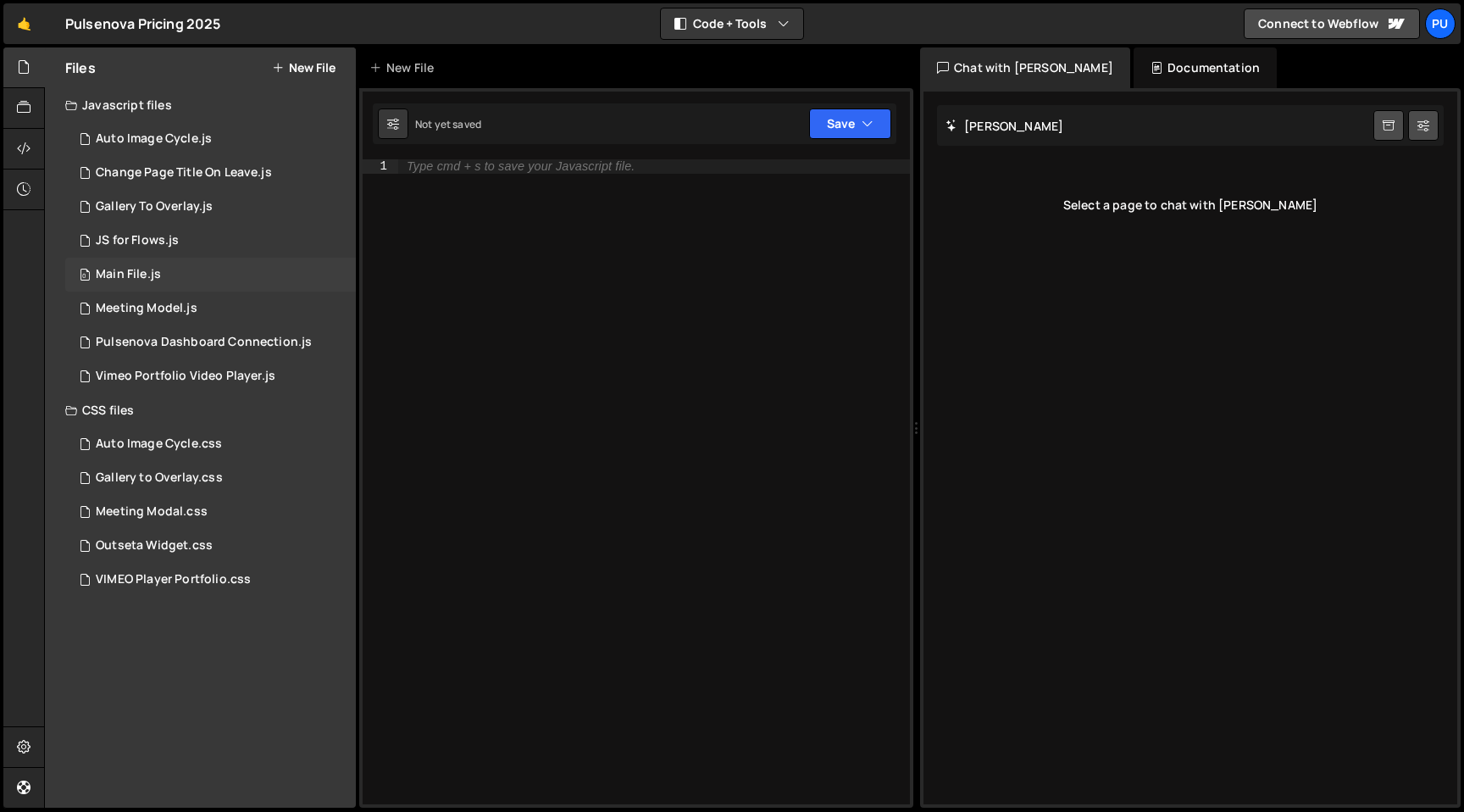
click at [201, 261] on div "0 Main File.js 0" at bounding box center [210, 275] width 291 height 34
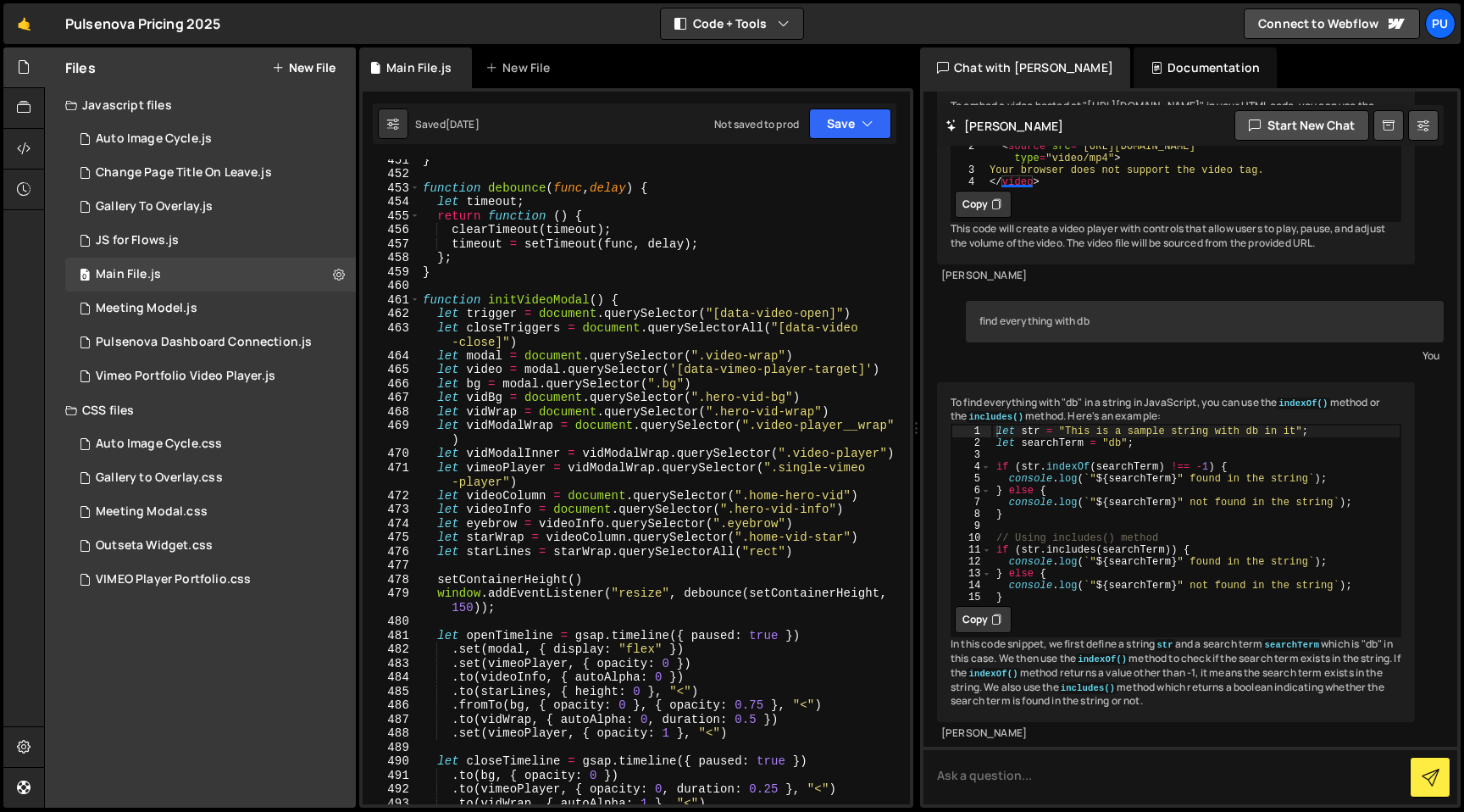
scroll to position [5460, 0]
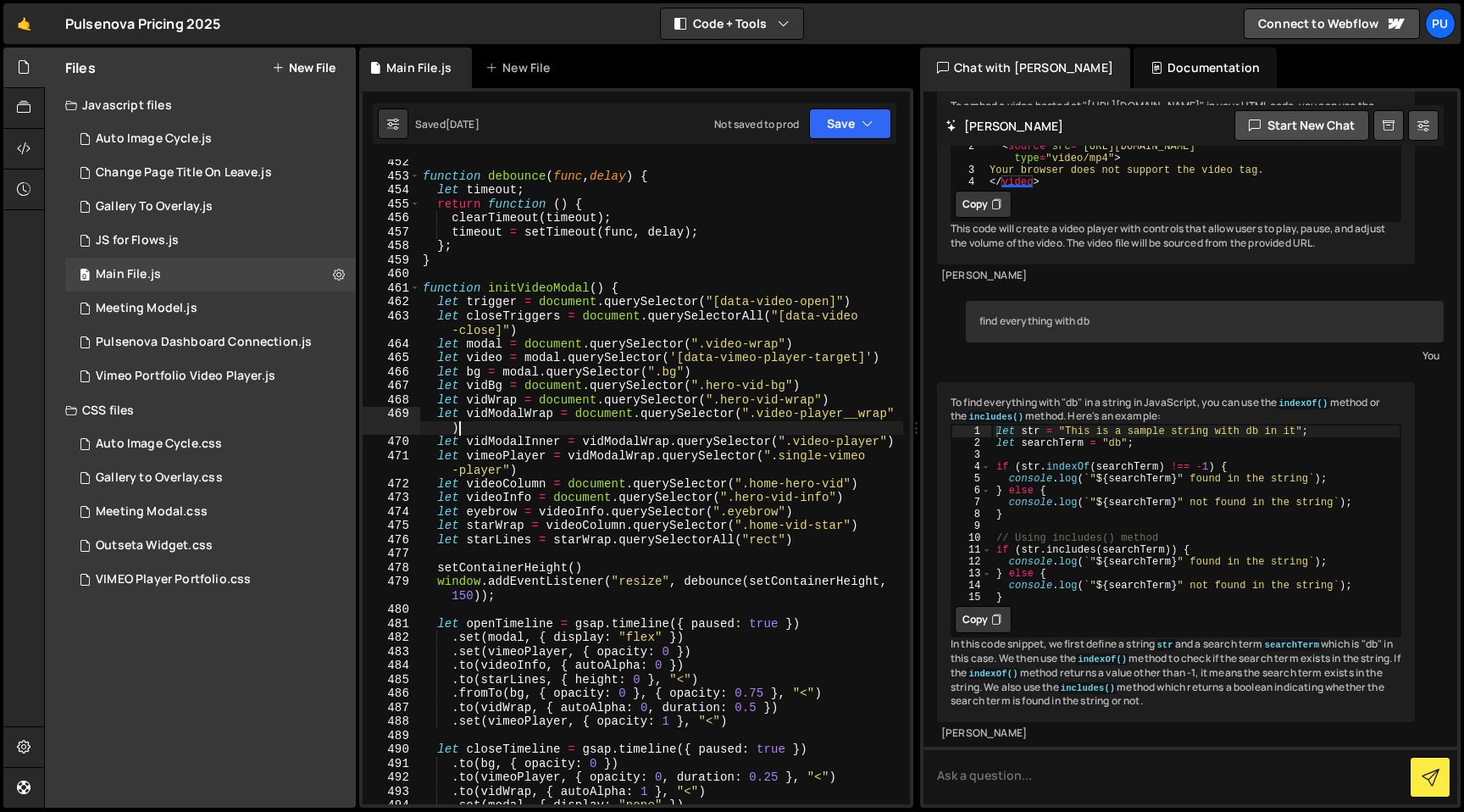
click at [655, 428] on div "function debounce ( func , delay ) { let timeout ; return function ( ) { clearT…" at bounding box center [662, 491] width 484 height 673
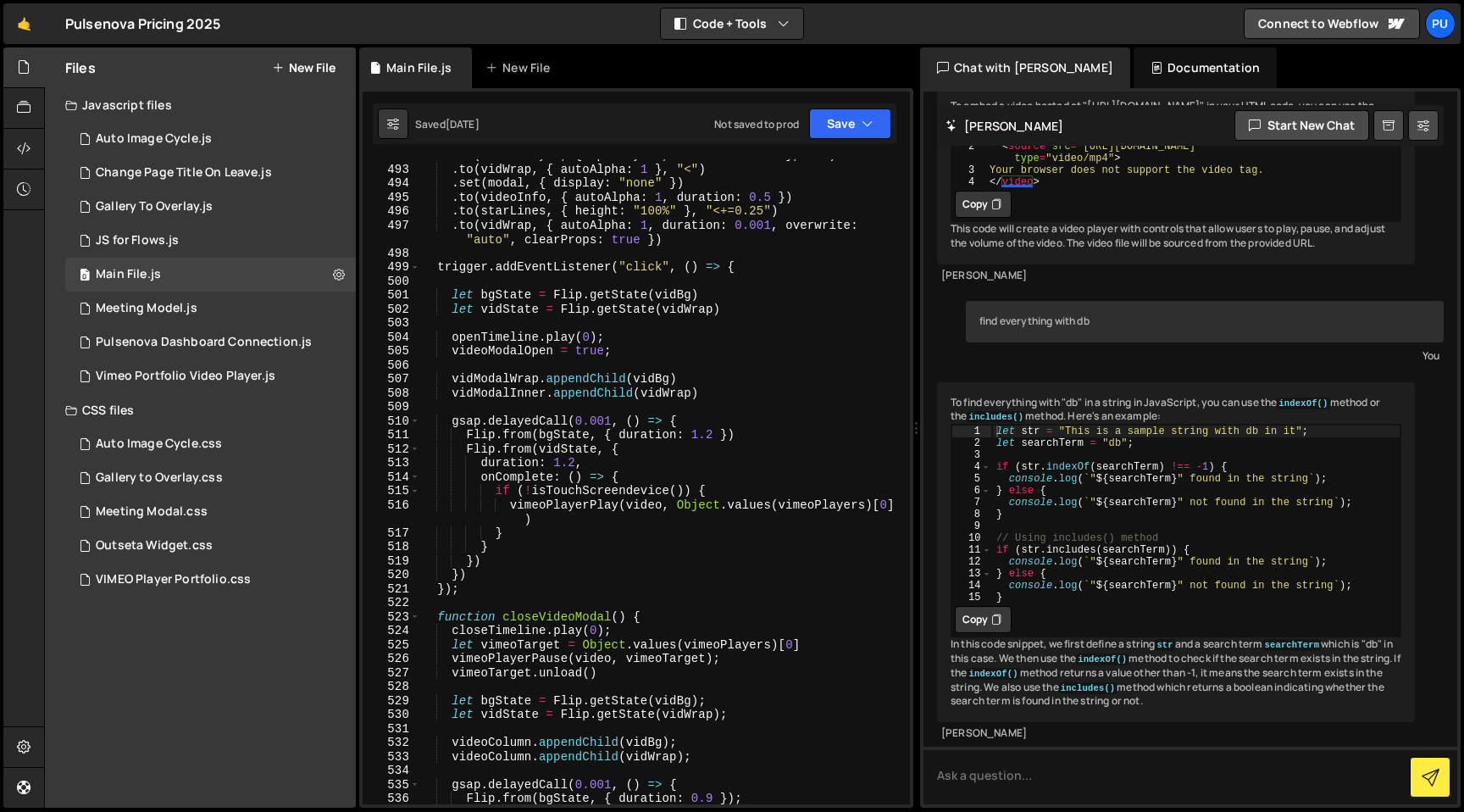
scroll to position [5952, 0]
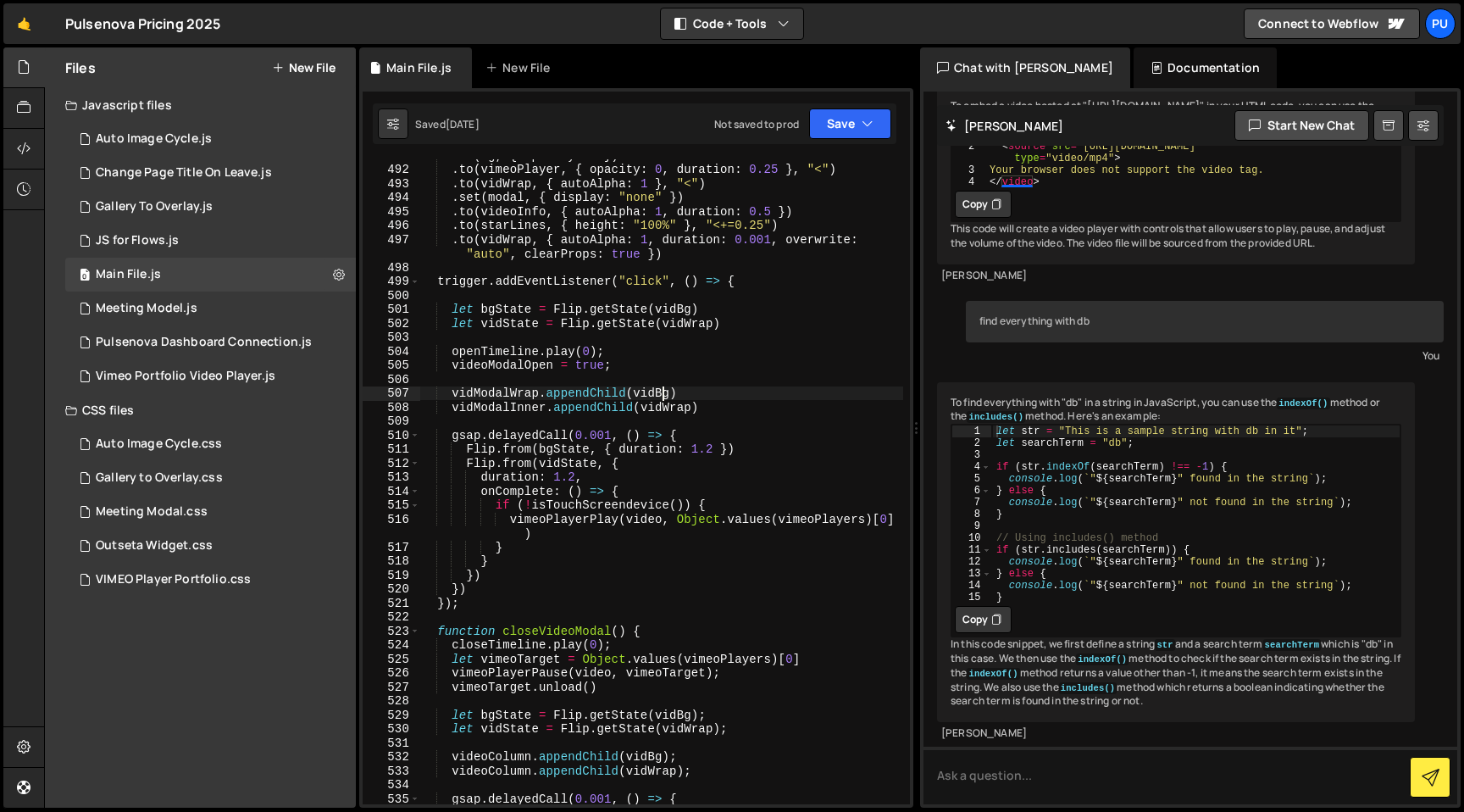
click at [664, 394] on div ". to ( bg , { opacity : 0 }) . to ( vimeoPlayer , { opacity : 0 , duration : 0.…" at bounding box center [662, 485] width 484 height 673
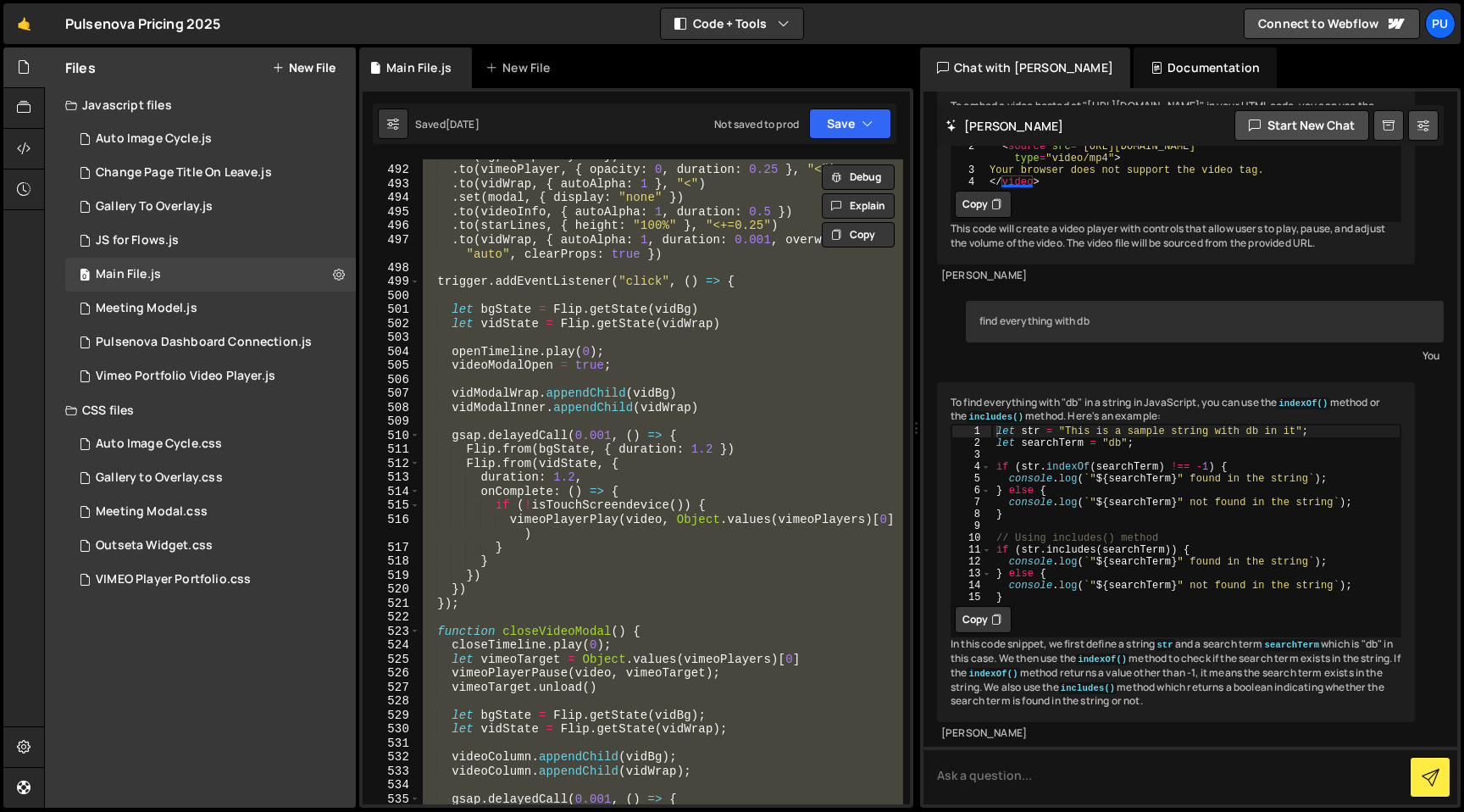
click at [758, 361] on div ". to ( bg , { opacity : 0 }) . to ( vimeoPlayer , { opacity : 0 , duration : 0.…" at bounding box center [662, 481] width 484 height 645
type textarea "videoModalOpen = true;"
